Goal: Find specific page/section

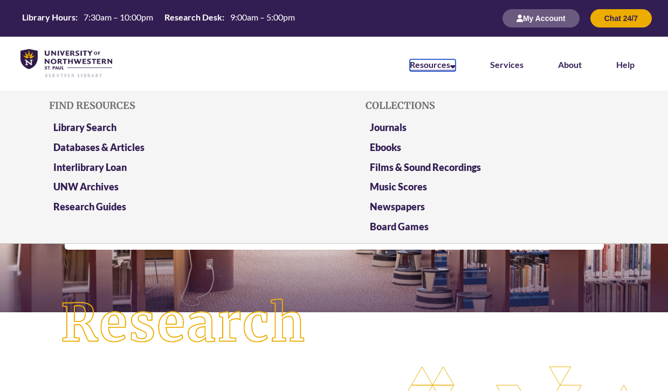
click at [452, 69] on icon at bounding box center [452, 64] width 5 height 9
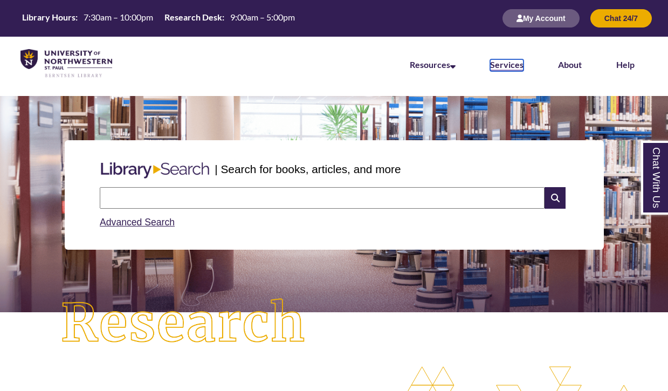
click at [502, 68] on link "Services" at bounding box center [506, 65] width 33 height 12
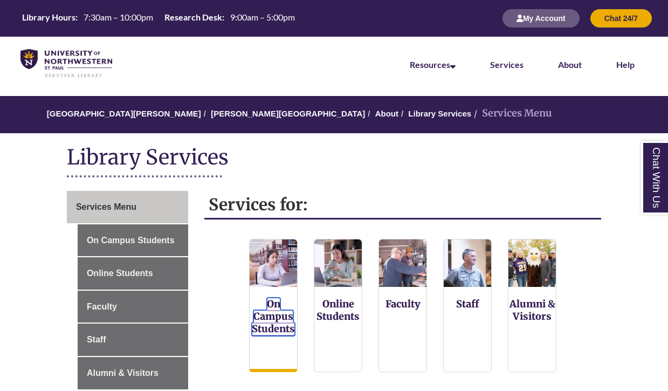
click at [288, 329] on link "On Campus Students" at bounding box center [273, 317] width 43 height 38
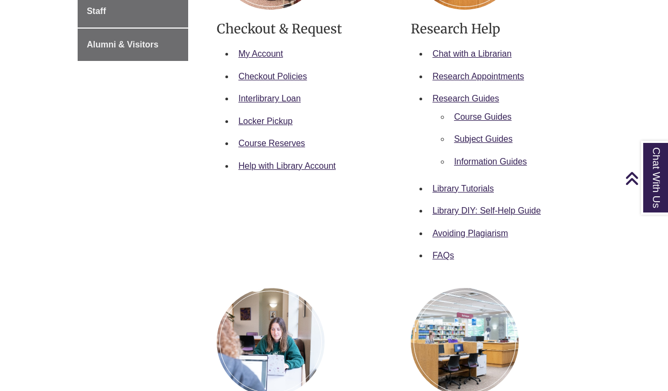
scroll to position [481, 0]
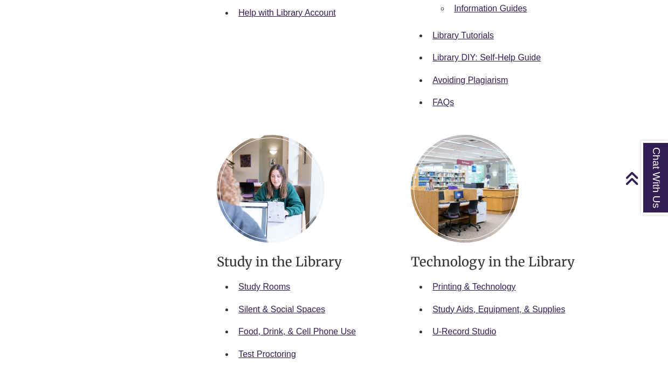
click at [270, 294] on li "Study Rooms" at bounding box center [314, 286] width 161 height 23
click at [270, 288] on link "Study Rooms" at bounding box center [264, 286] width 52 height 9
